Goal: Find specific page/section: Find specific page/section

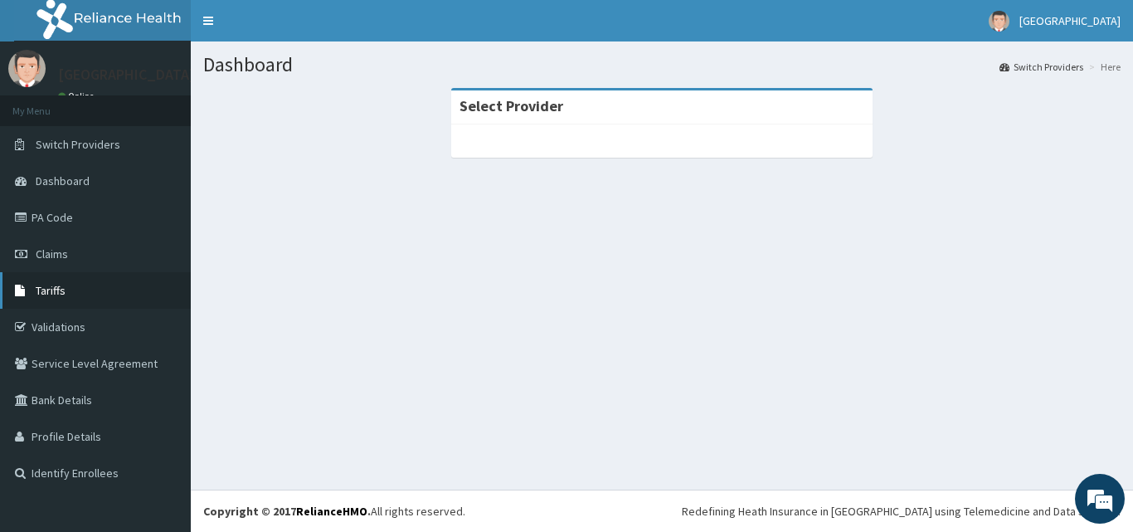
click at [67, 292] on link "Tariffs" at bounding box center [95, 290] width 191 height 37
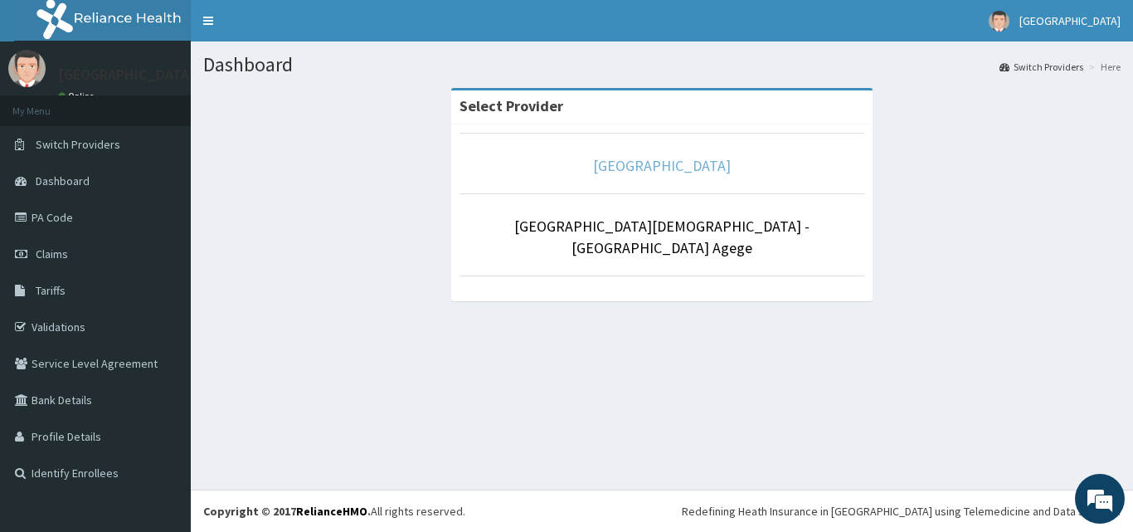
click at [669, 161] on link "[GEOGRAPHIC_DATA]" at bounding box center [662, 165] width 138 height 19
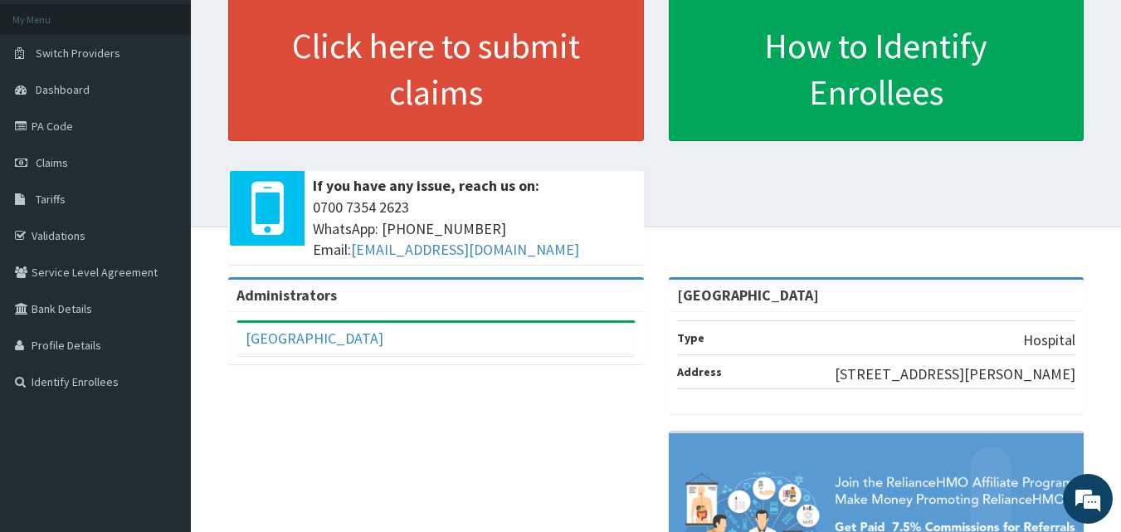
scroll to position [89, 0]
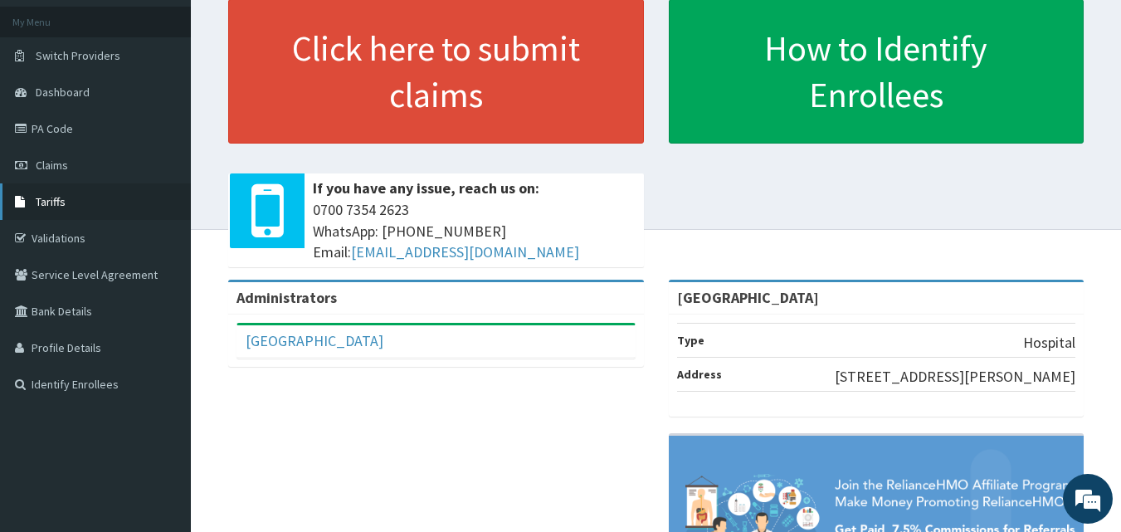
click at [143, 197] on link "Tariffs" at bounding box center [95, 201] width 191 height 37
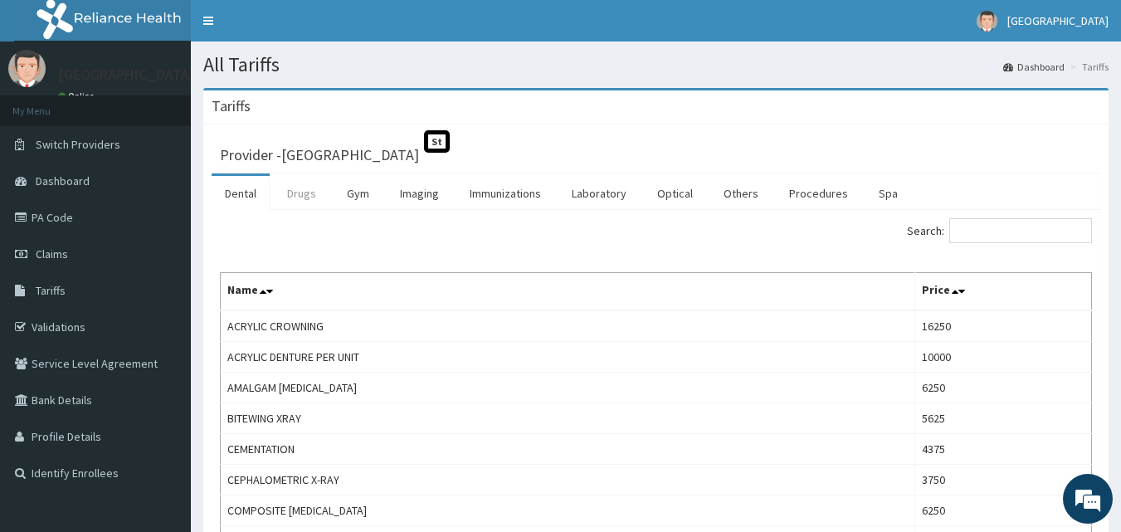
click at [309, 193] on link "Drugs" at bounding box center [302, 193] width 56 height 35
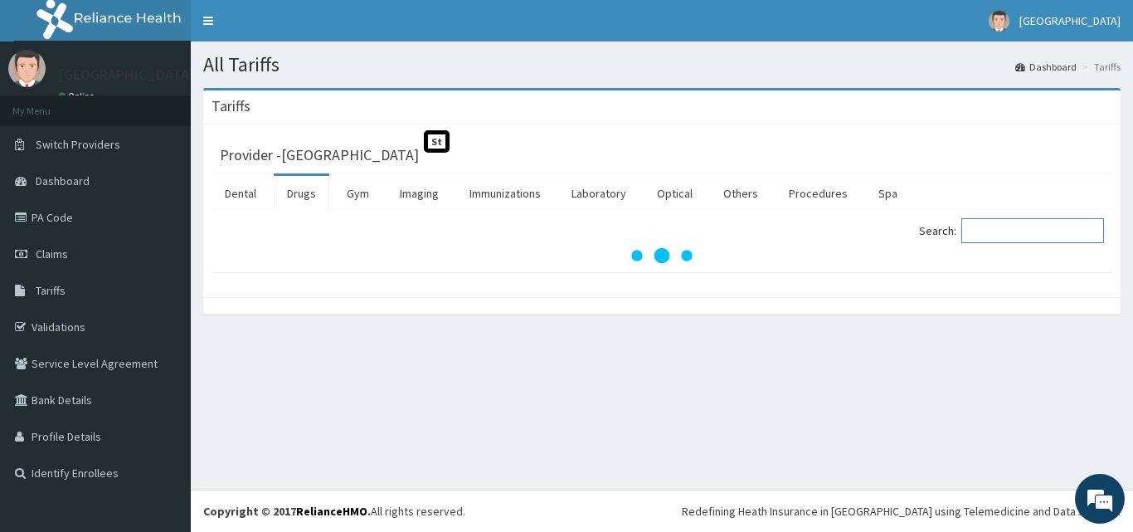
click at [1033, 231] on input "Search:" at bounding box center [1033, 230] width 143 height 25
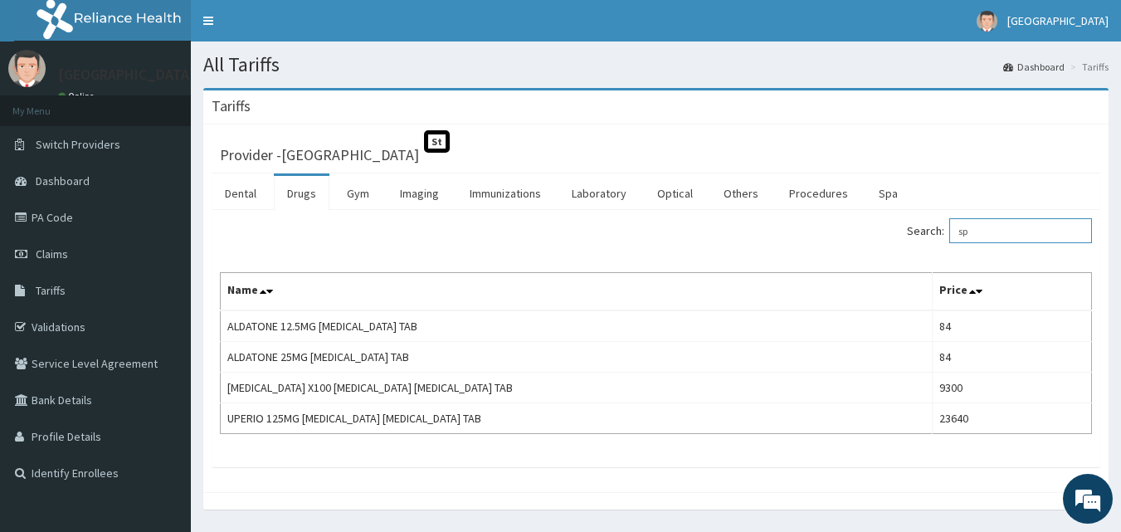
type input "s"
type input "b"
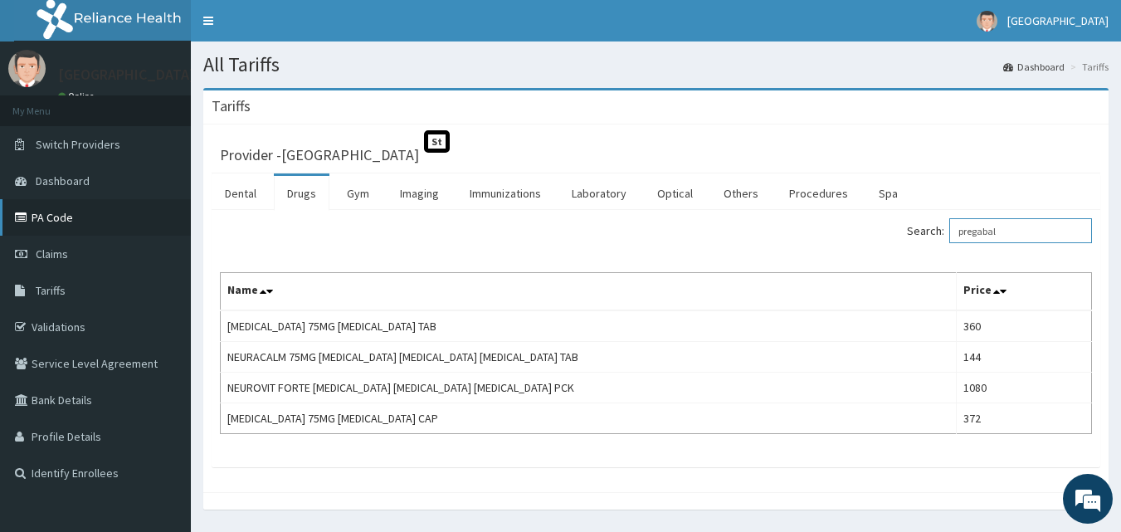
type input "pregabal"
click at [62, 226] on link "PA Code" at bounding box center [95, 217] width 191 height 37
